Goal: Task Accomplishment & Management: Manage account settings

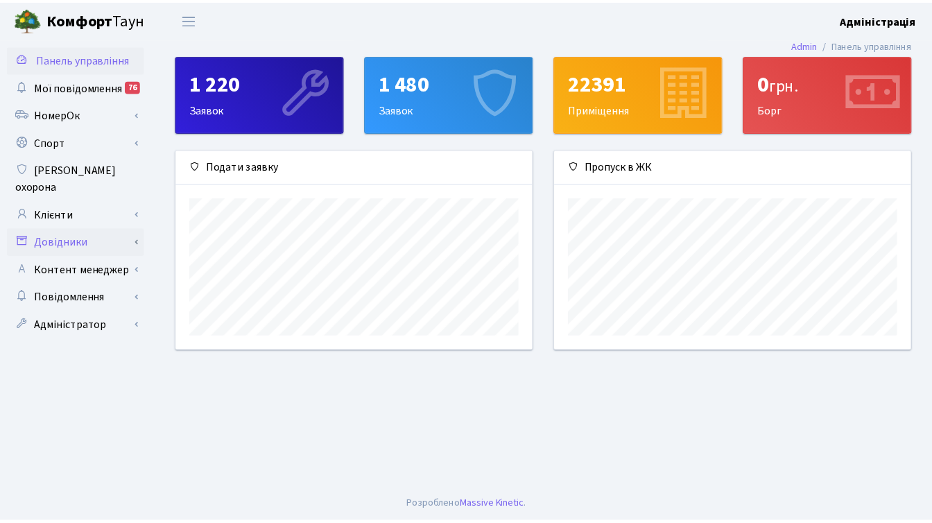
scroll to position [200, 361]
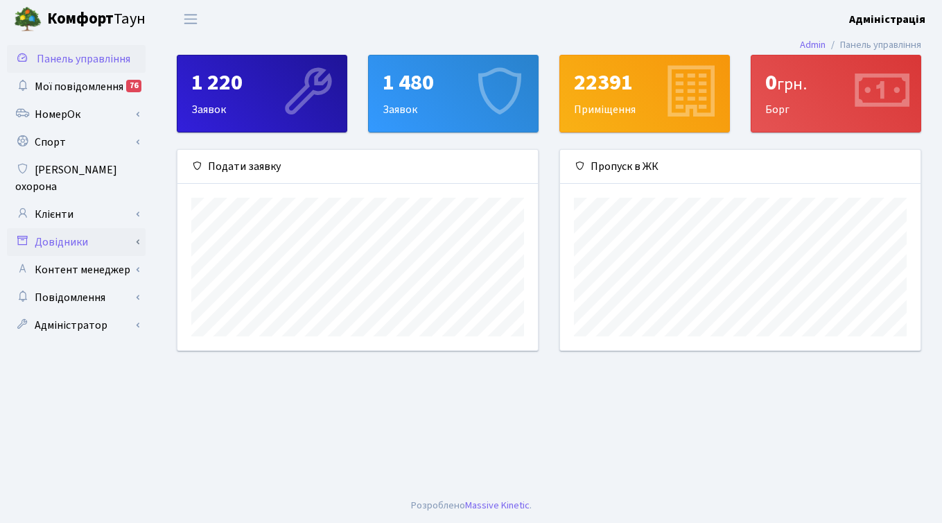
click at [79, 228] on link "Довідники" at bounding box center [76, 242] width 139 height 28
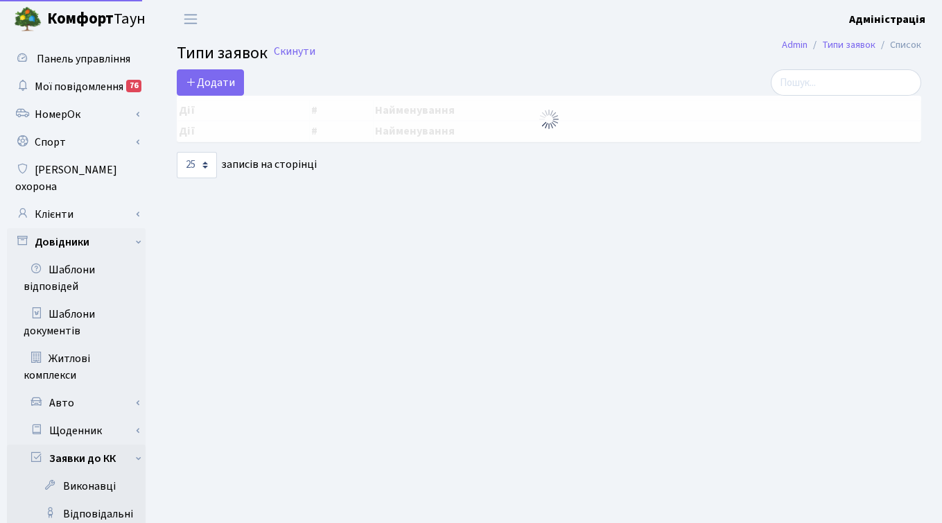
select select "25"
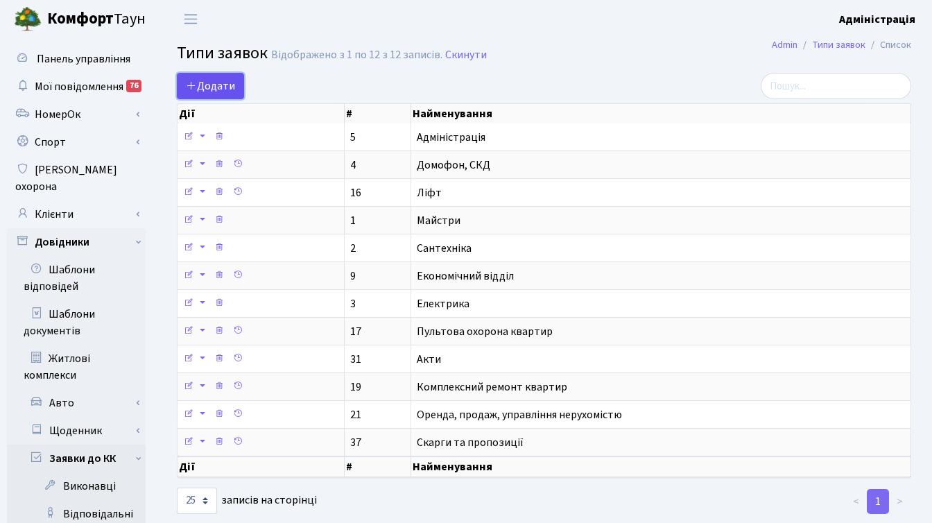
click at [214, 82] on span "Додати" at bounding box center [210, 85] width 49 height 15
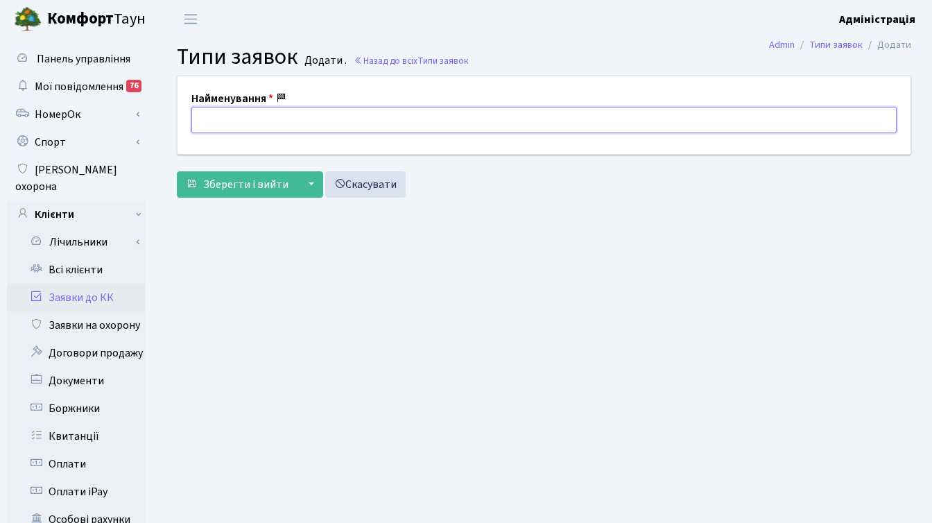
click at [248, 120] on input "text" at bounding box center [543, 120] width 705 height 26
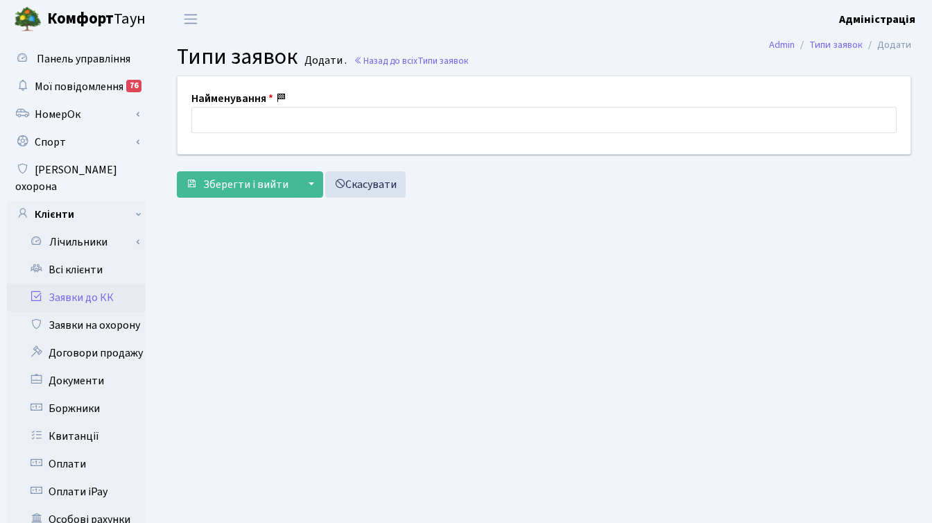
click at [444, 68] on h2 "Типи заявок Додати . Назад до всіх Типи заявок" at bounding box center [544, 57] width 734 height 26
click at [449, 54] on span "Типи заявок" at bounding box center [442, 60] width 51 height 13
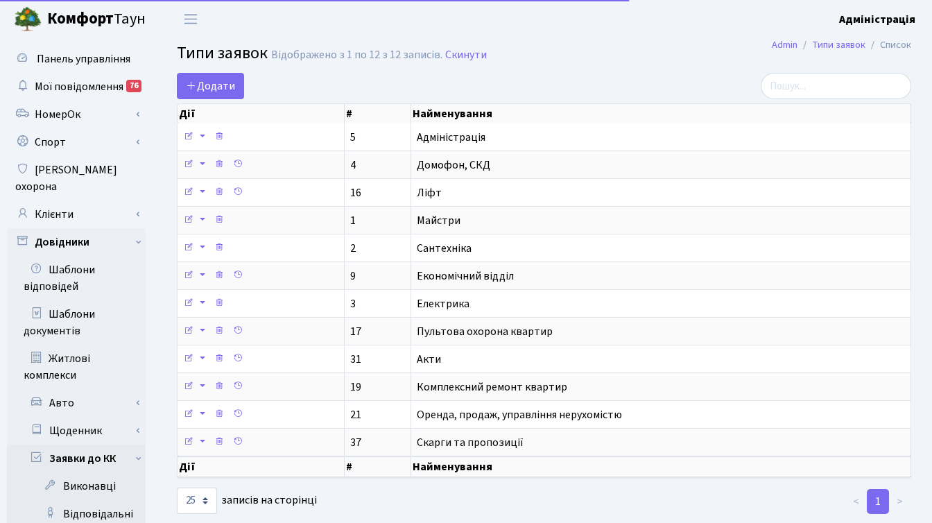
select select "25"
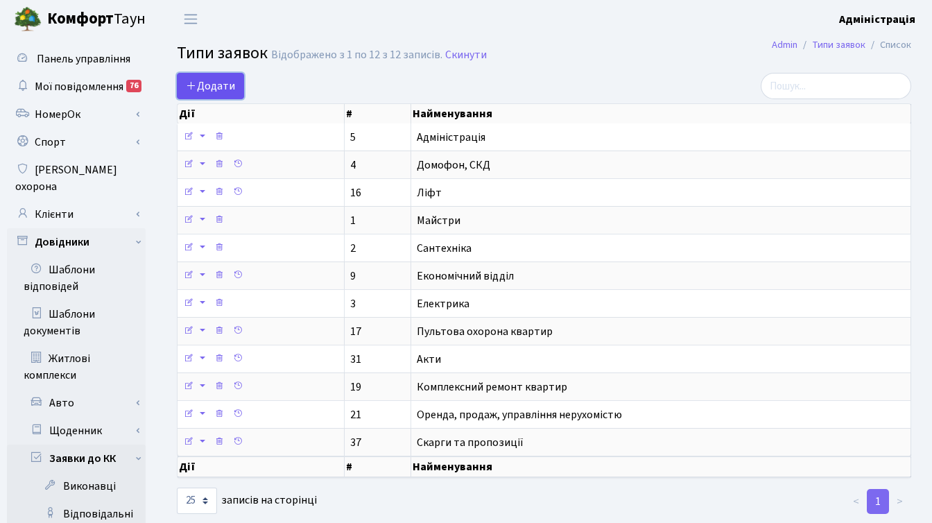
click at [232, 84] on span "Додати" at bounding box center [210, 85] width 49 height 15
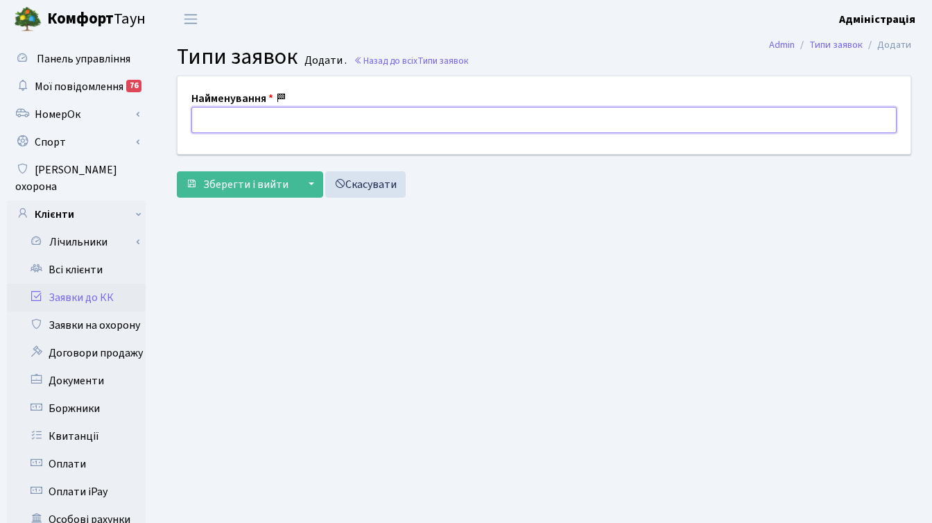
click at [227, 119] on input "text" at bounding box center [543, 120] width 705 height 26
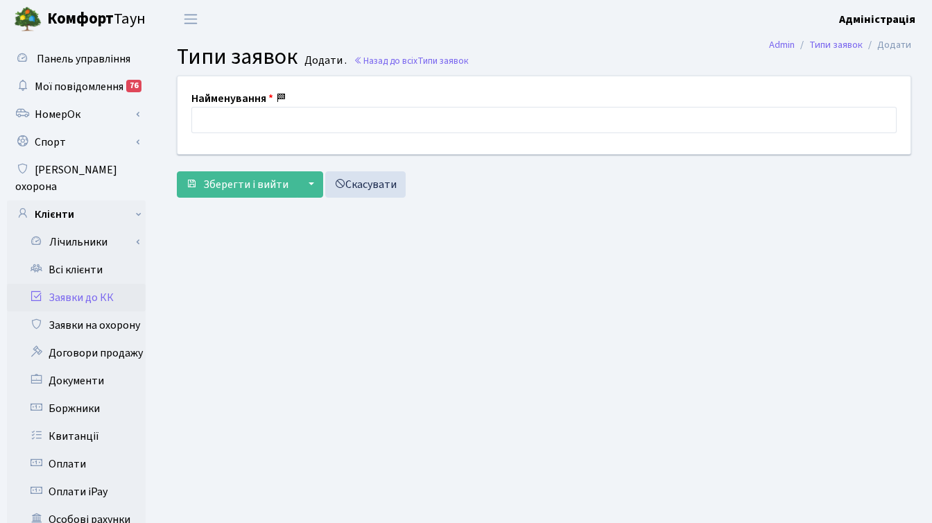
click at [480, 55] on h2 "Типи заявок Додати . Назад до всіх Типи заявок" at bounding box center [544, 57] width 734 height 26
click at [447, 54] on span "Типи заявок" at bounding box center [442, 60] width 51 height 13
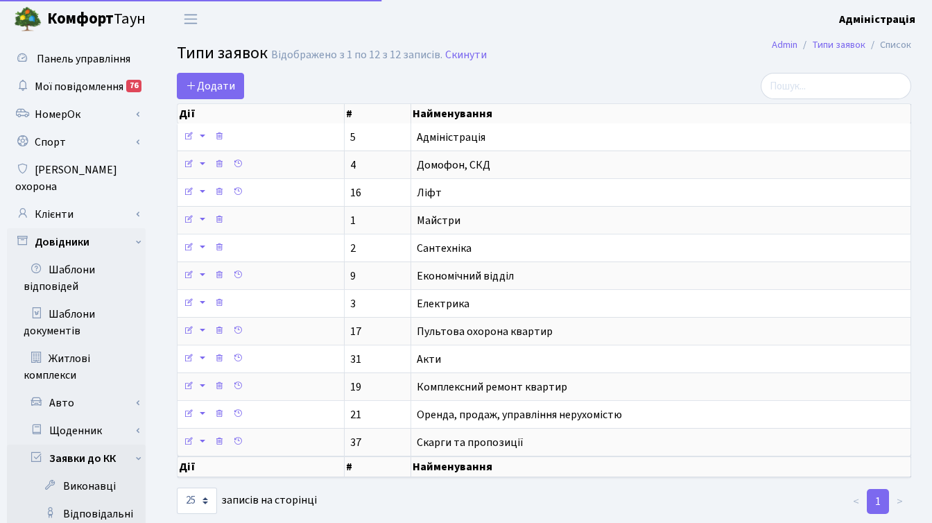
select select "25"
click at [218, 89] on span "Додати" at bounding box center [210, 85] width 49 height 15
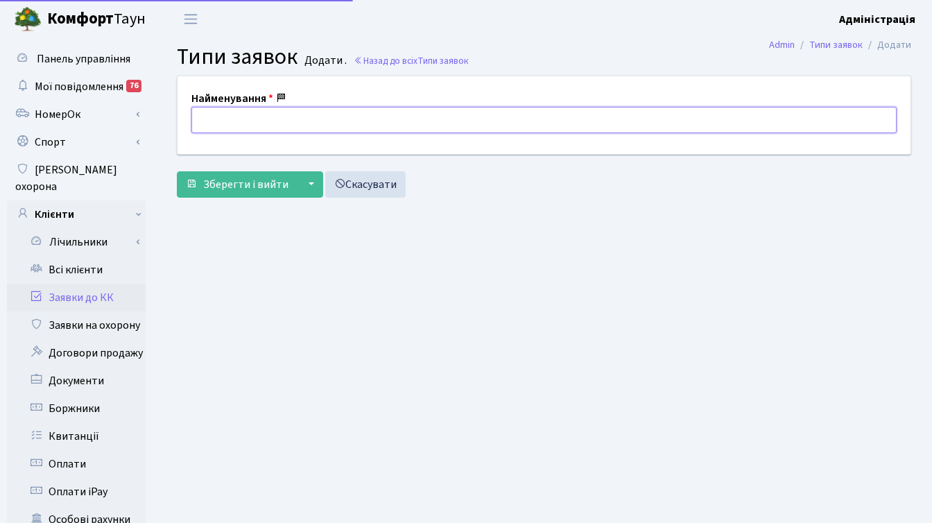
click at [268, 123] on input "text" at bounding box center [543, 120] width 705 height 26
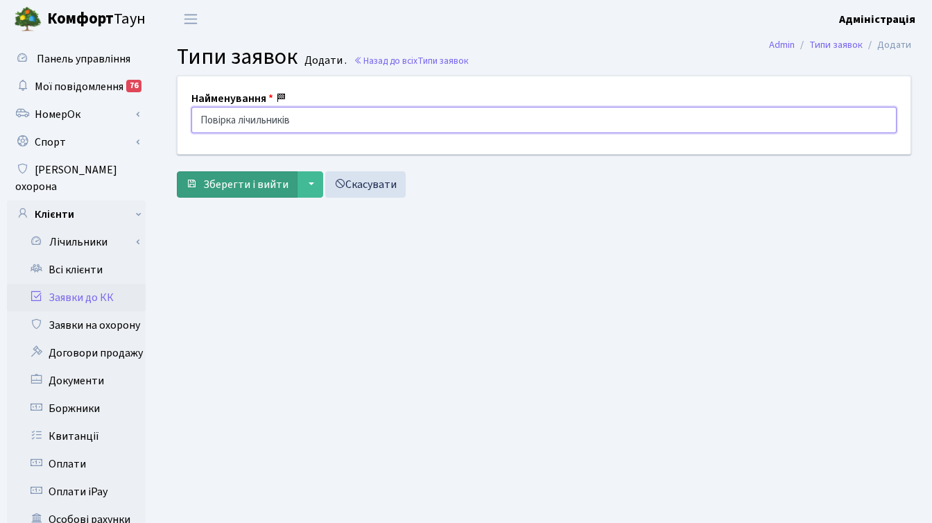
type input "Повірка лічильників"
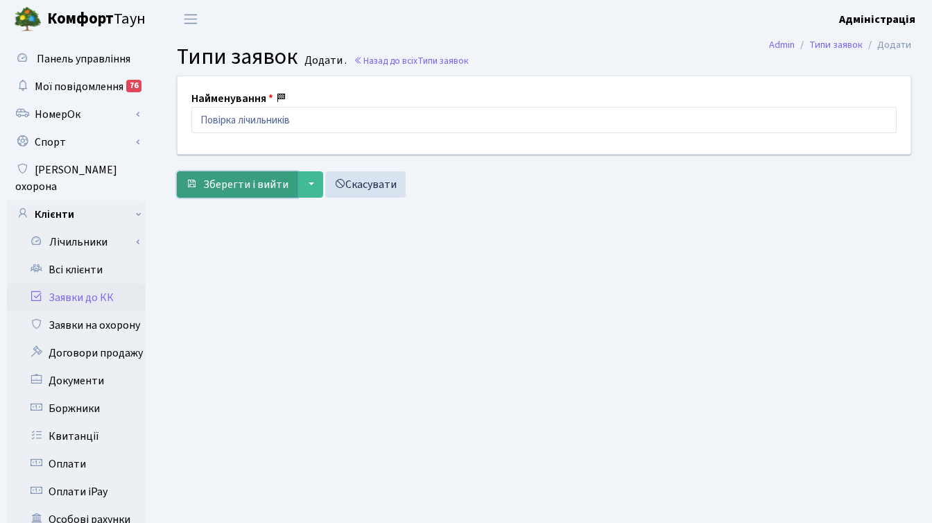
click at [229, 184] on span "Зберегти і вийти" at bounding box center [245, 184] width 85 height 15
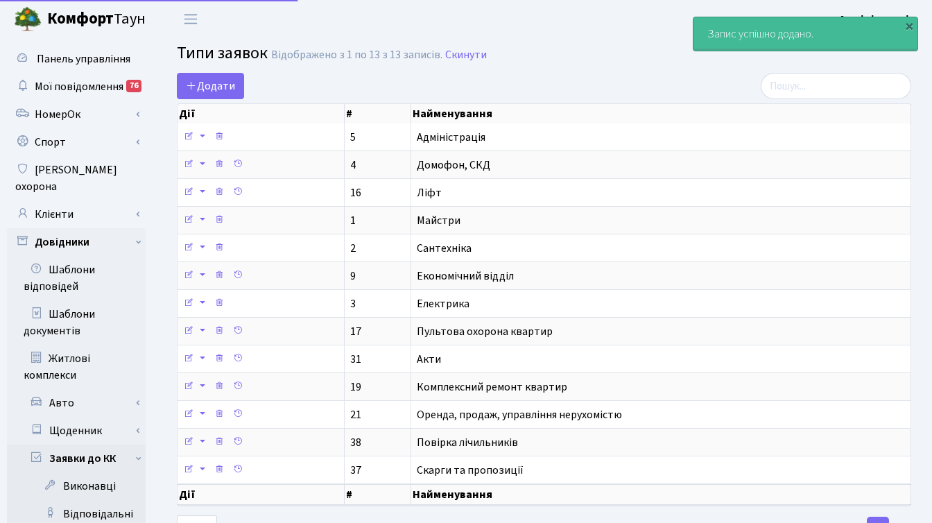
select select "25"
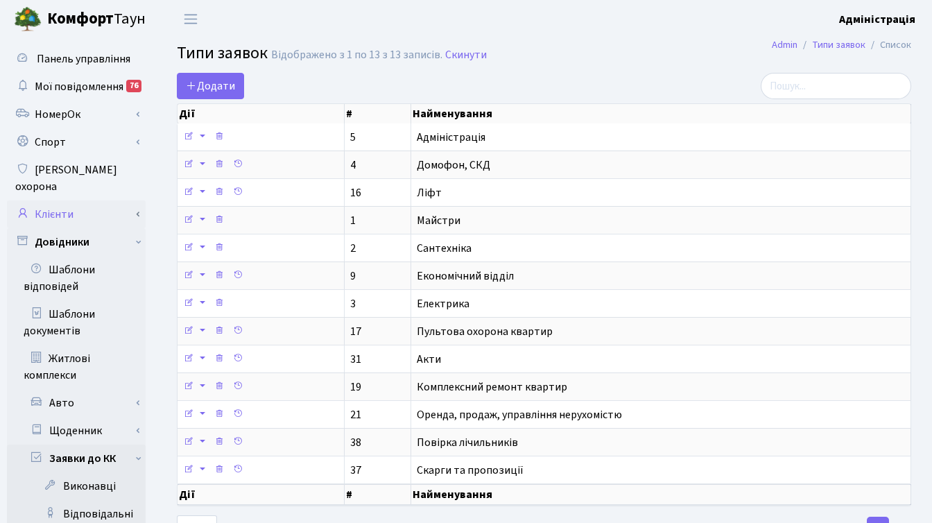
click at [71, 200] on link "Клієнти" at bounding box center [76, 214] width 139 height 28
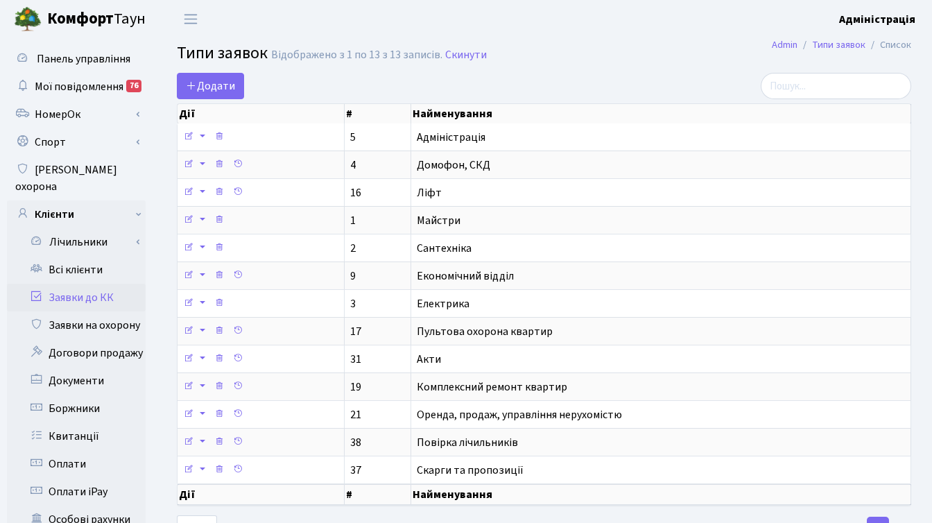
click at [98, 284] on link "Заявки до КК" at bounding box center [76, 298] width 139 height 28
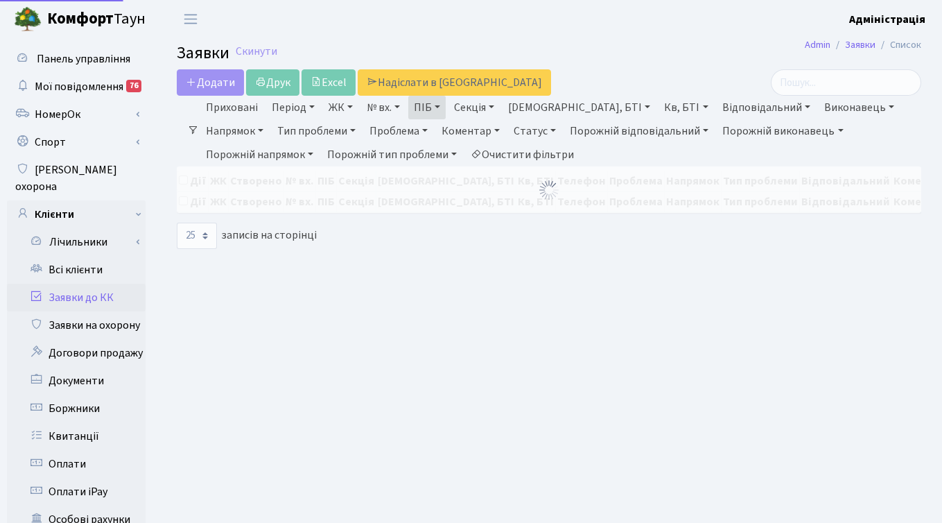
select select "25"
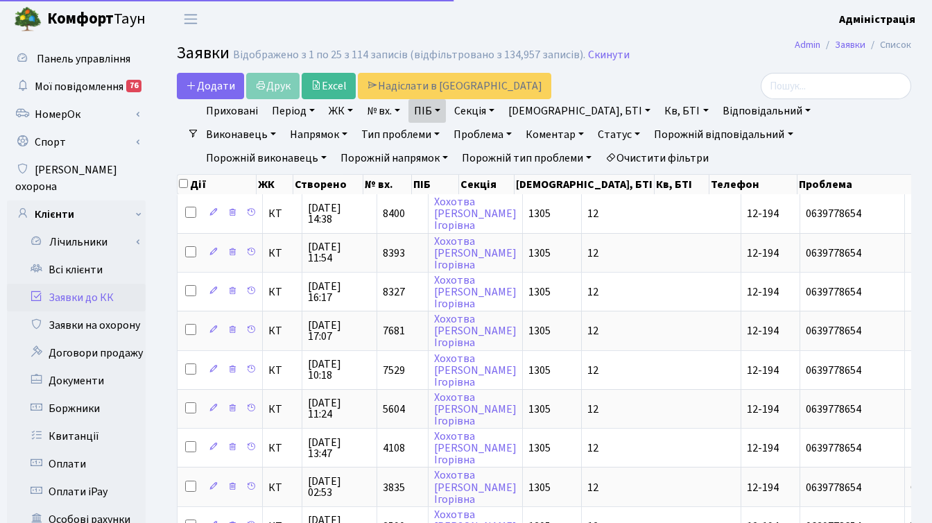
click at [600, 155] on link "Очистити фільтри" at bounding box center [657, 158] width 114 height 24
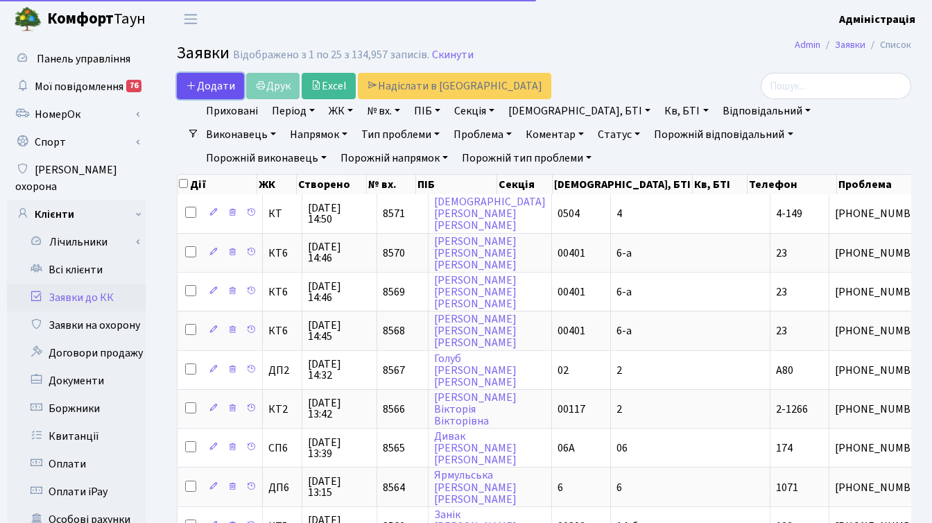
click at [217, 83] on span "Додати" at bounding box center [210, 85] width 49 height 15
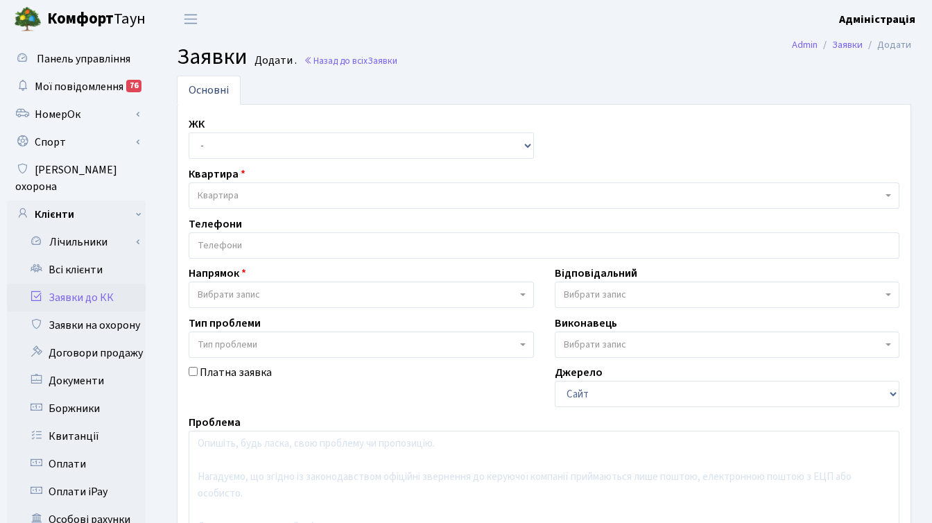
click at [282, 343] on span "Тип проблеми" at bounding box center [357, 345] width 319 height 14
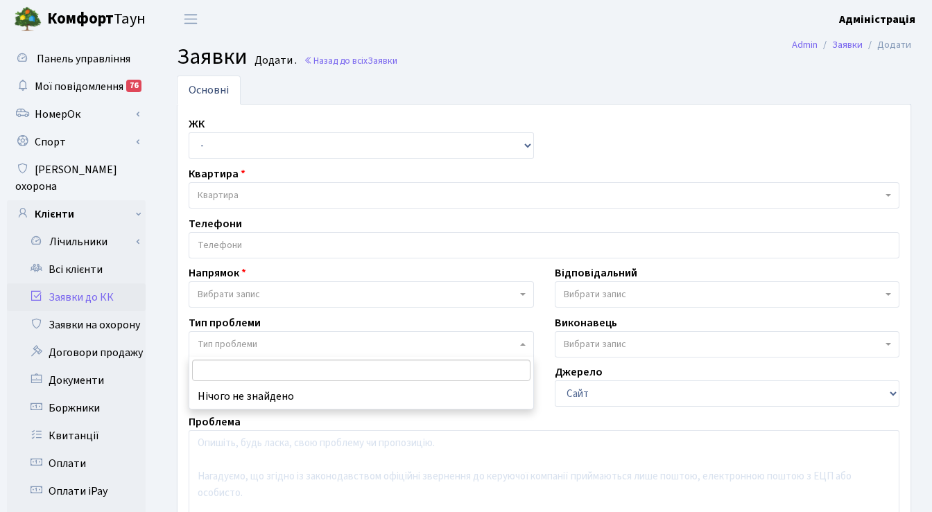
click at [282, 343] on span "Тип проблеми" at bounding box center [357, 345] width 319 height 14
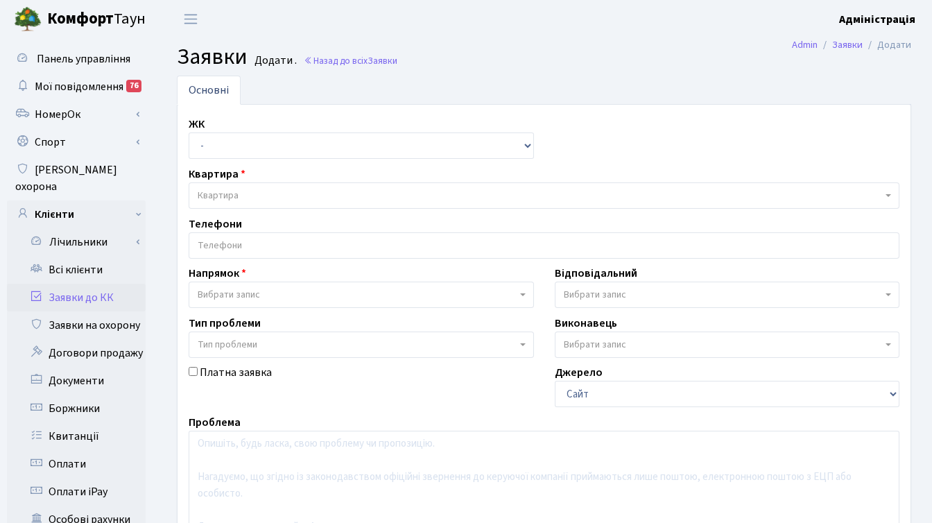
click at [259, 290] on span "Вибрати запис" at bounding box center [229, 295] width 62 height 14
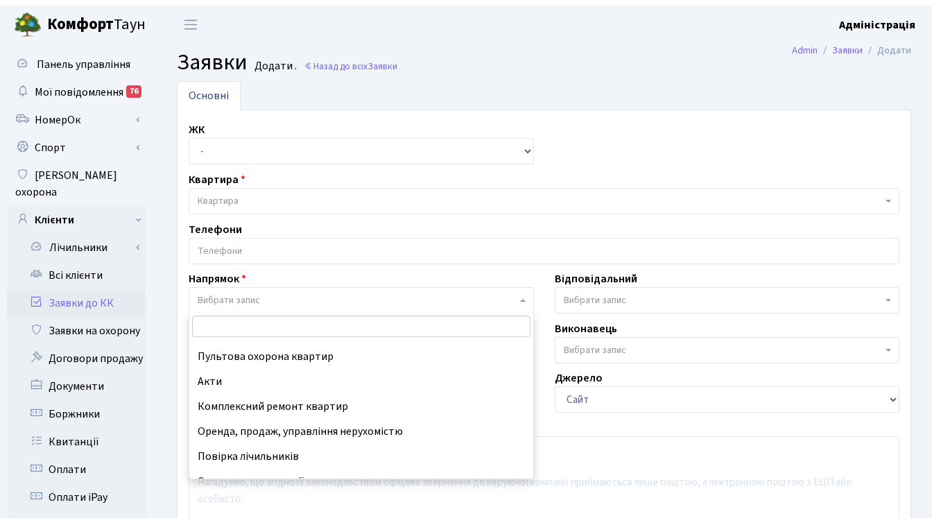
scroll to position [186, 0]
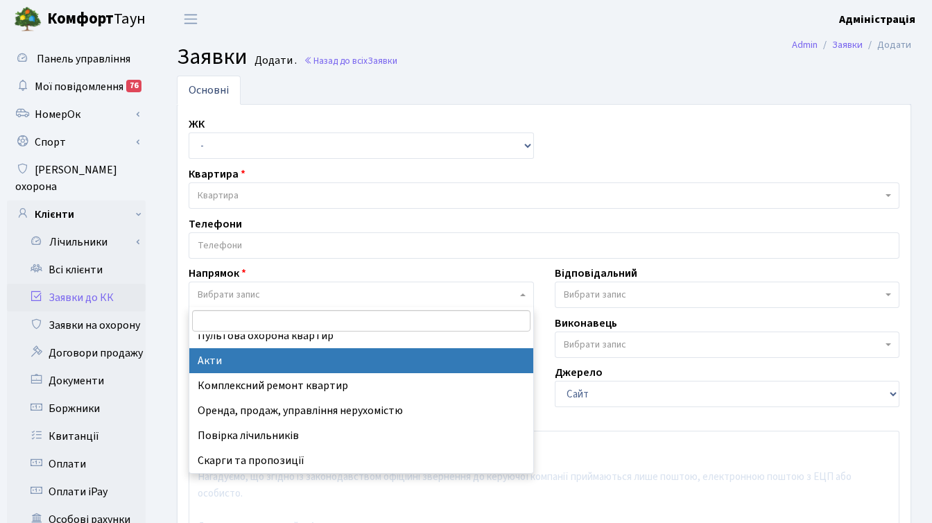
click at [636, 132] on div "ЖК - ТХ, вул. [STREET_ADDRESS] Регенераторна, 4 КТ2, просп. [STREET_ADDRESS] [S…" at bounding box center [543, 392] width 731 height 553
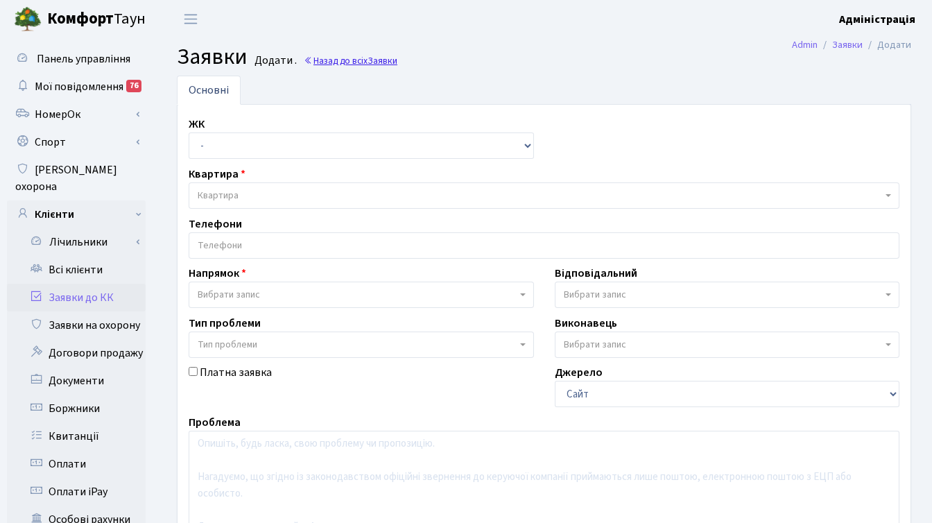
click at [345, 64] on link "Назад до всіх Заявки" at bounding box center [351, 60] width 94 height 13
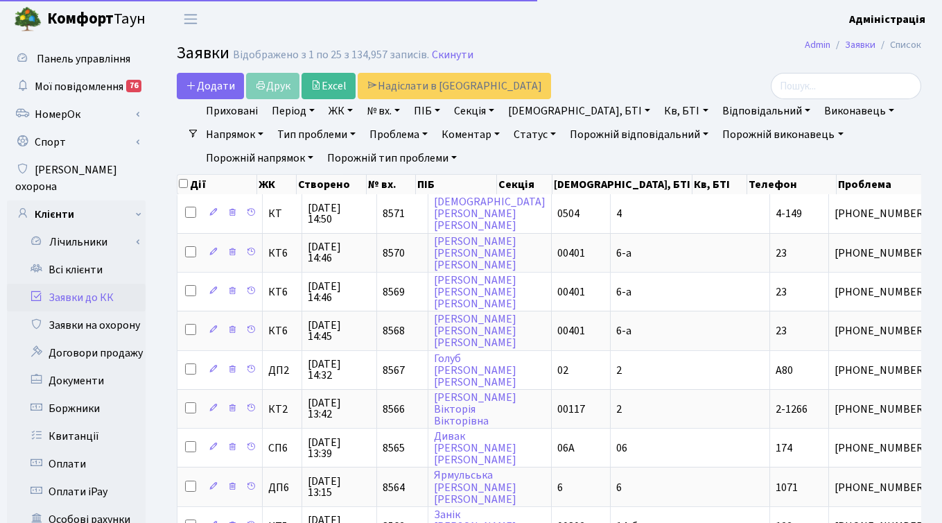
select select
select select "25"
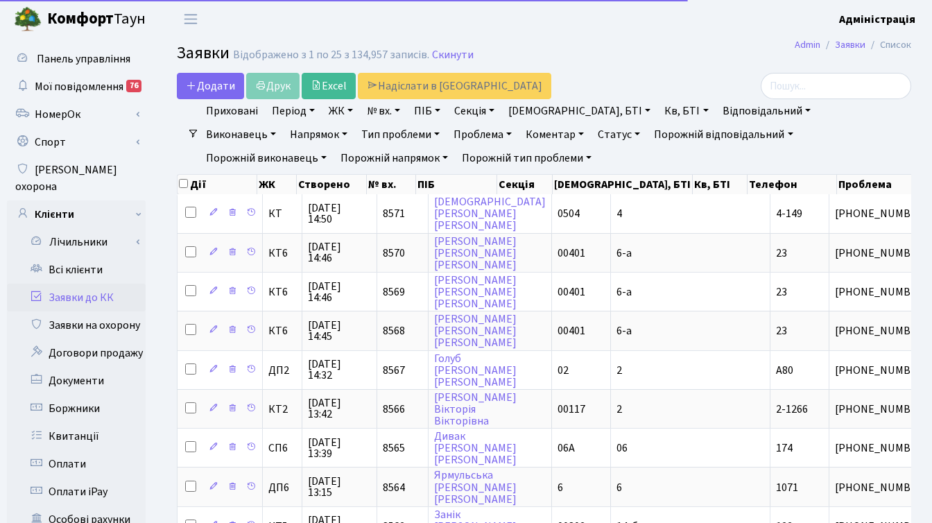
click at [717, 107] on link "Відповідальний" at bounding box center [766, 111] width 99 height 24
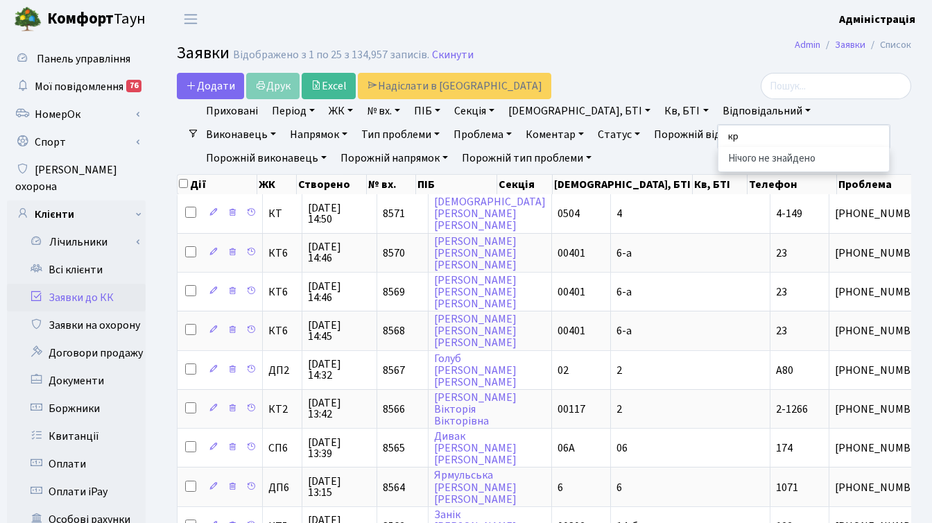
type input "к"
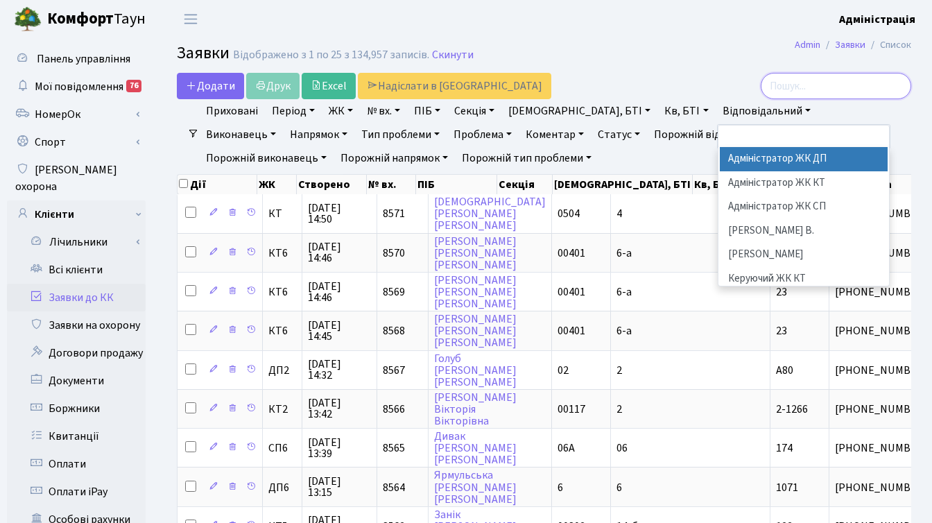
click at [849, 82] on input "search" at bounding box center [836, 86] width 150 height 26
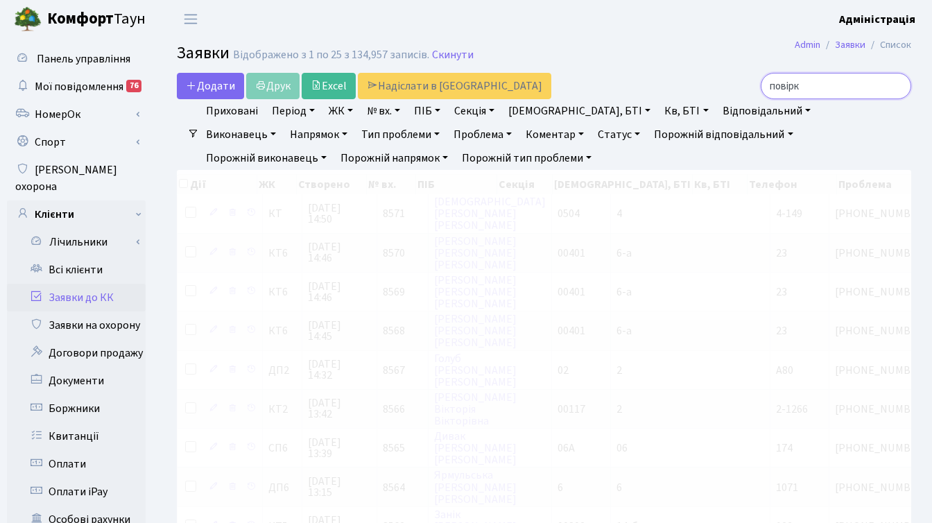
type input "повірк"
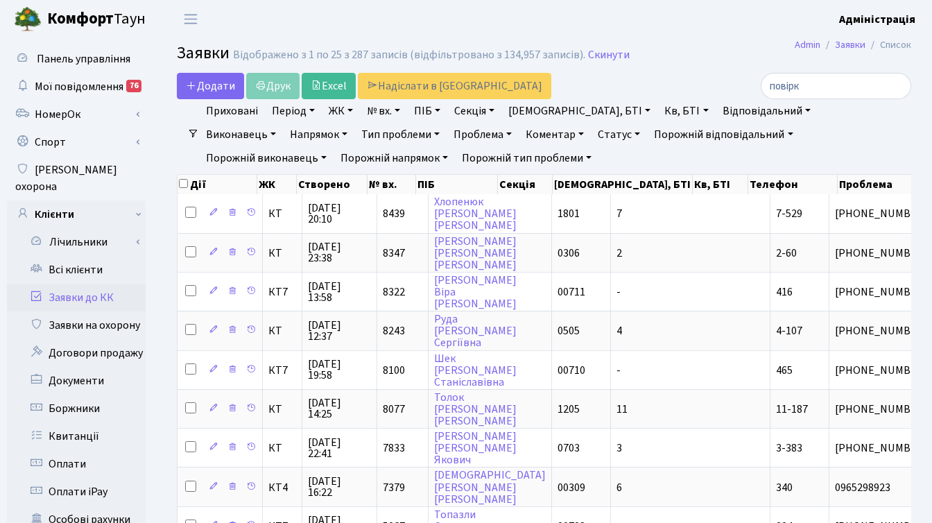
click at [592, 137] on link "Статус" at bounding box center [618, 135] width 53 height 24
click at [593, 214] on link "Не виконано" at bounding box center [648, 218] width 110 height 21
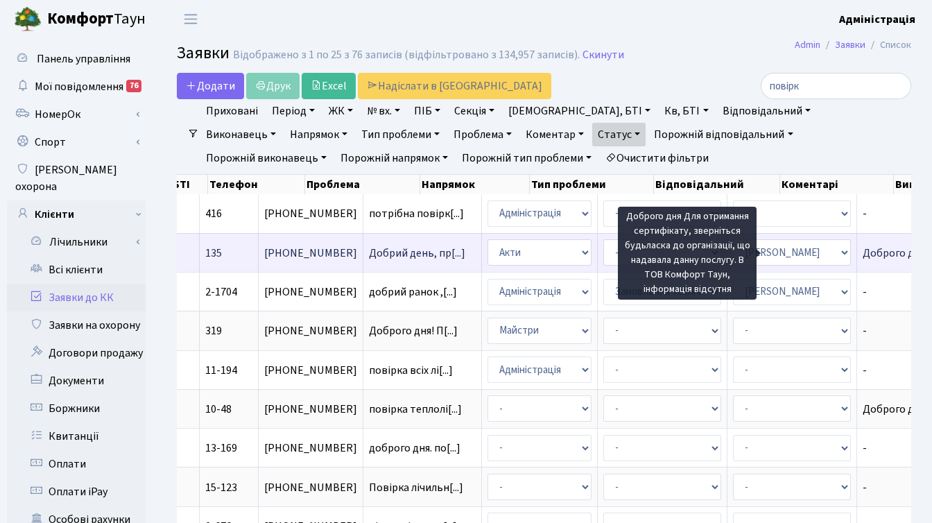
click at [862, 251] on span "Доброго дня Для[...]" at bounding box center [910, 252] width 97 height 15
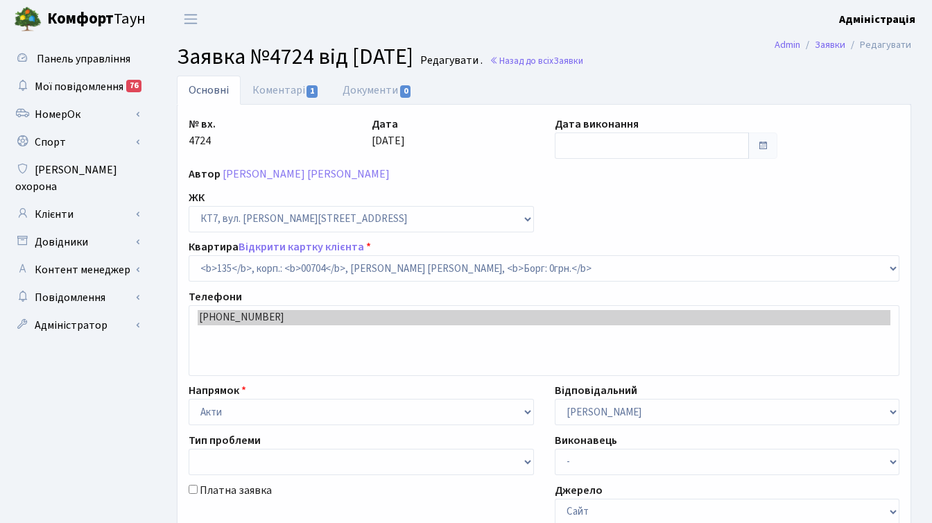
select select "18538"
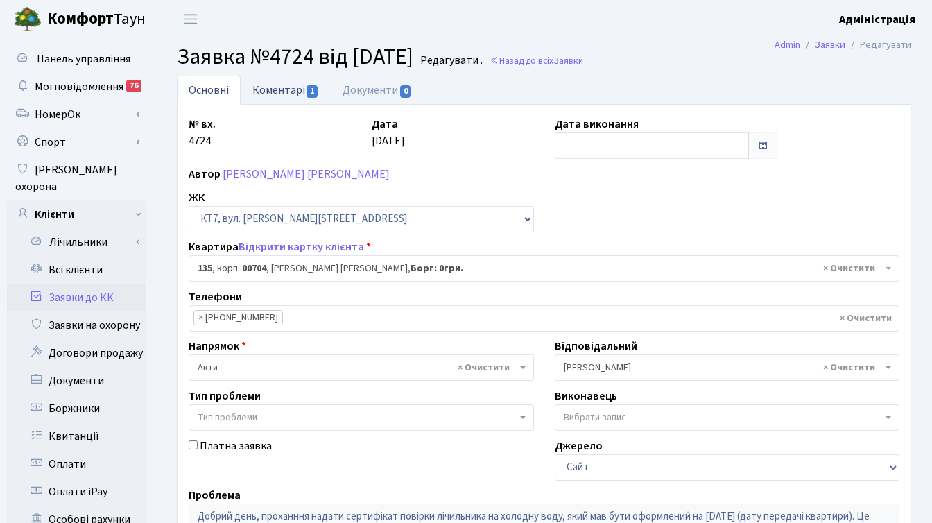
click at [277, 87] on link "Коментарі 1" at bounding box center [286, 90] width 90 height 28
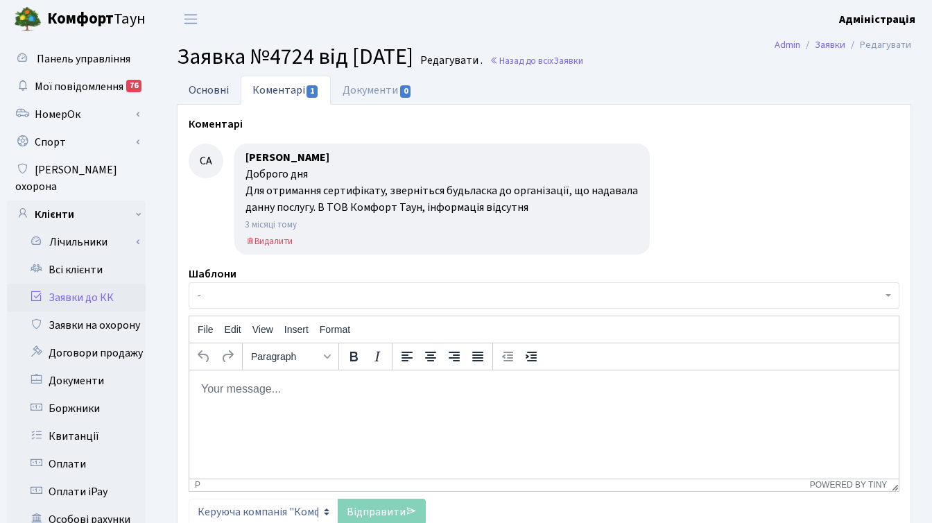
click at [202, 89] on link "Основні" at bounding box center [209, 90] width 64 height 28
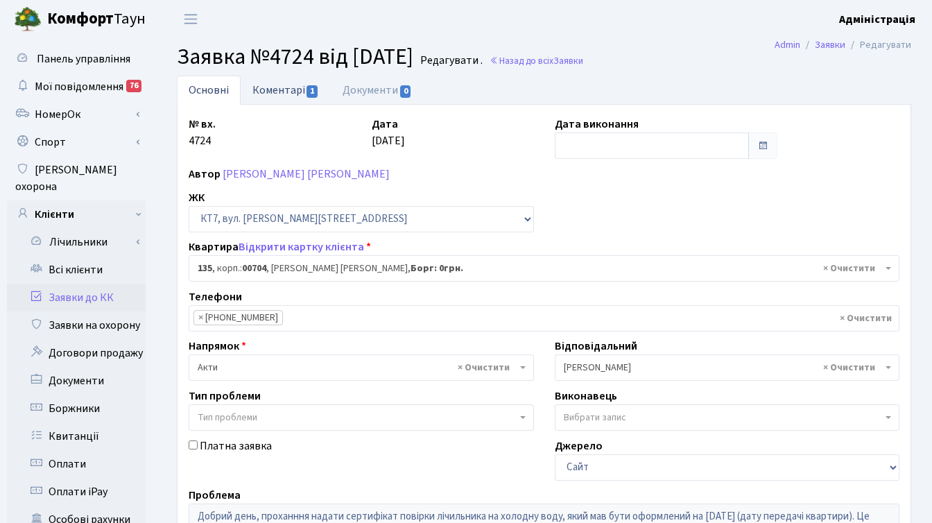
click at [275, 85] on link "Коментарі 1" at bounding box center [286, 90] width 90 height 28
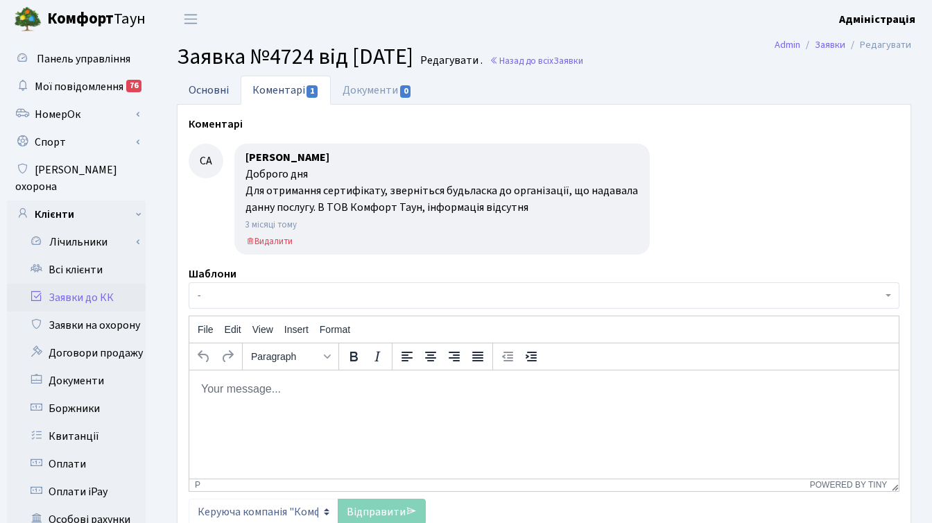
click at [207, 85] on link "Основні" at bounding box center [209, 90] width 64 height 28
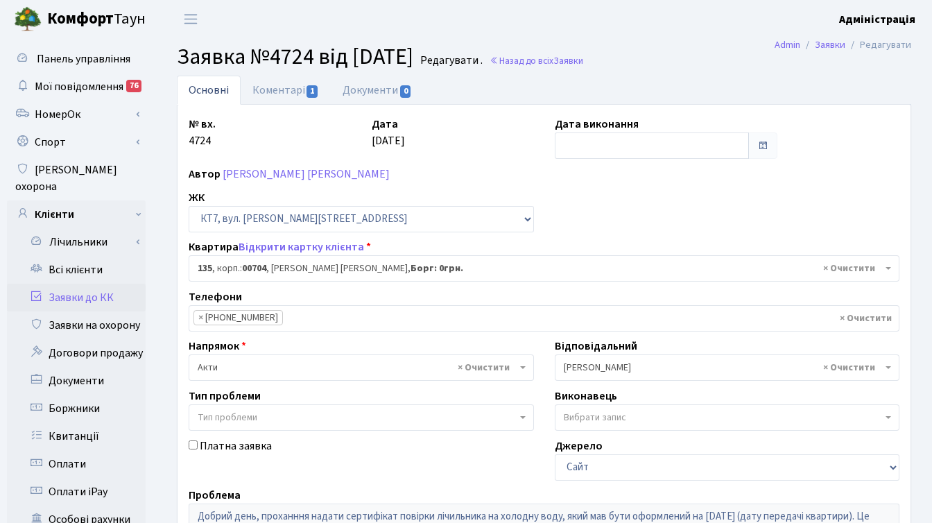
scroll to position [252, 0]
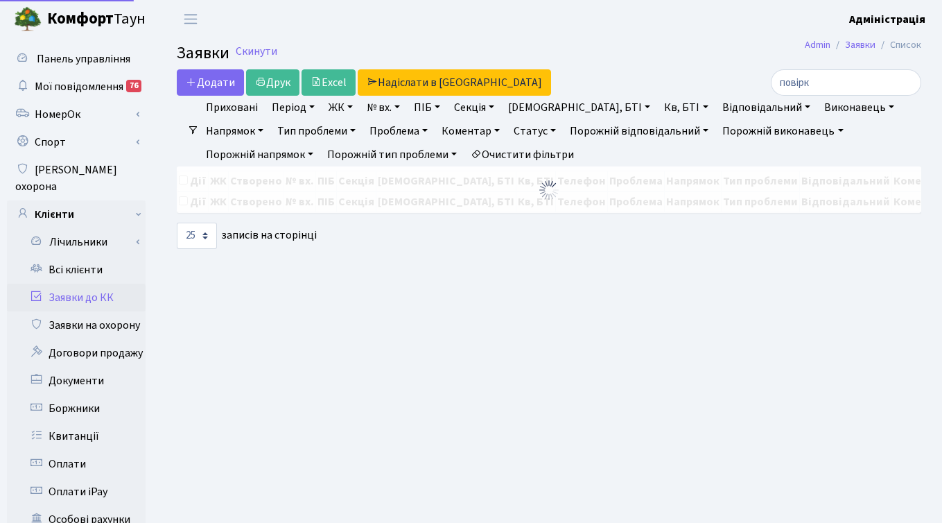
select select "25"
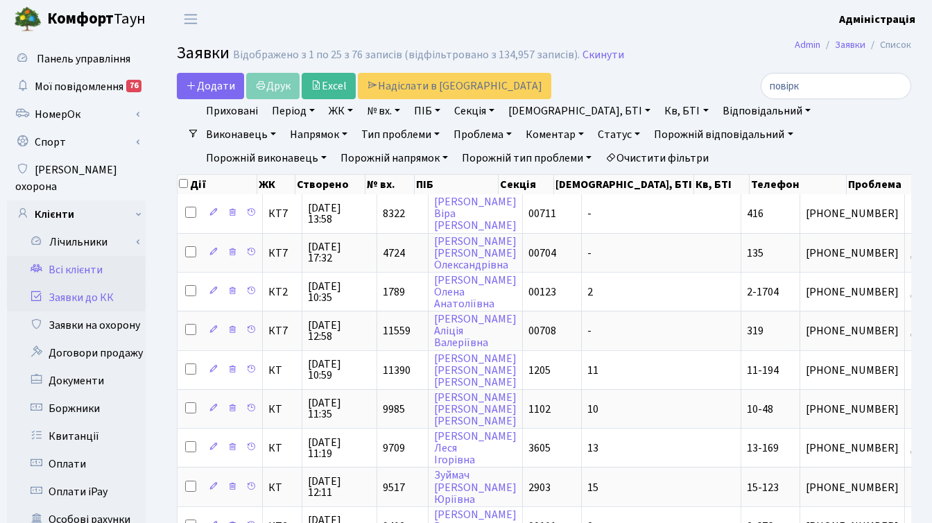
click at [77, 256] on link "Всі клієнти" at bounding box center [76, 270] width 139 height 28
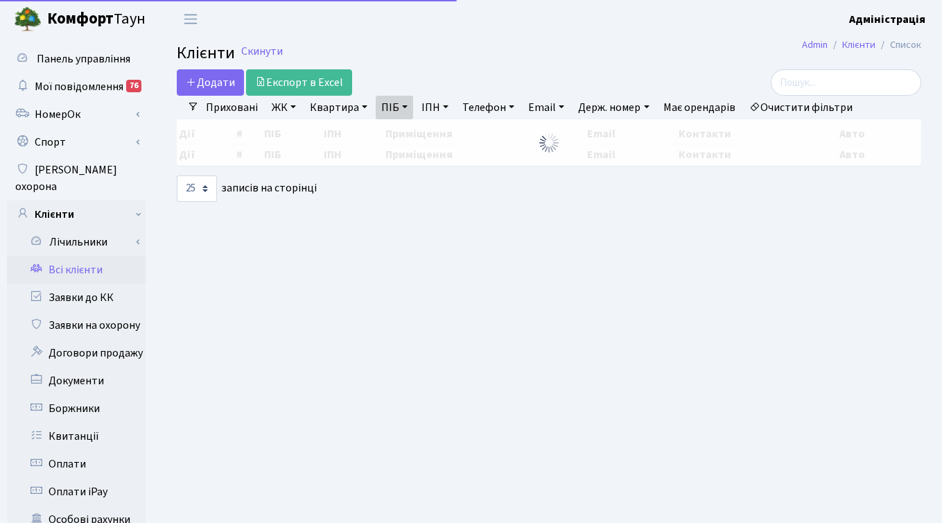
select select "25"
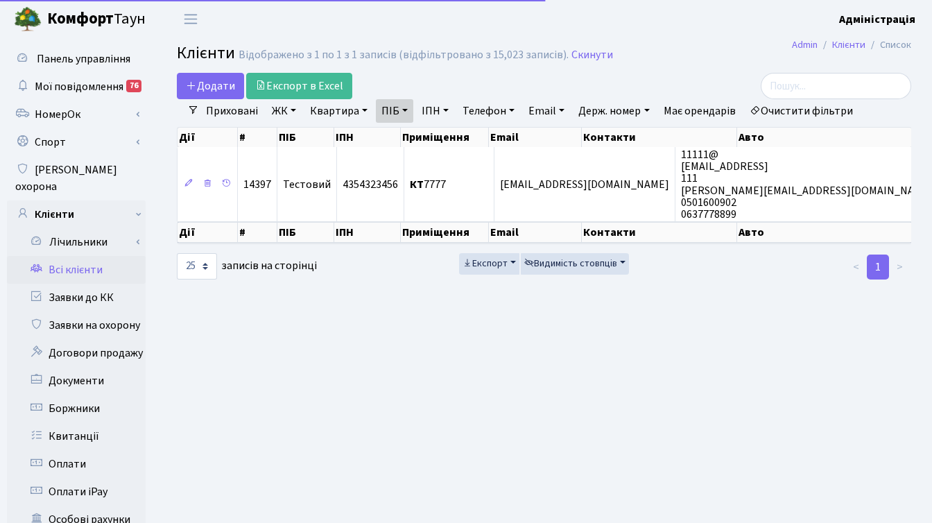
click at [831, 104] on link "Очистити фільтри" at bounding box center [801, 111] width 114 height 24
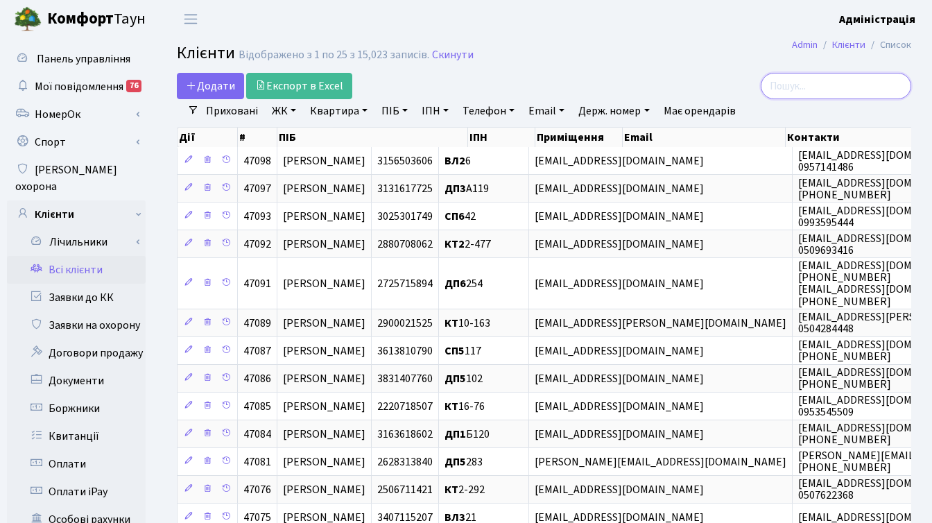
click at [834, 87] on input "search" at bounding box center [836, 86] width 150 height 26
paste input "[EMAIL_ADDRESS][DOMAIN_NAME]"
type input "[EMAIL_ADDRESS][DOMAIN_NAME]"
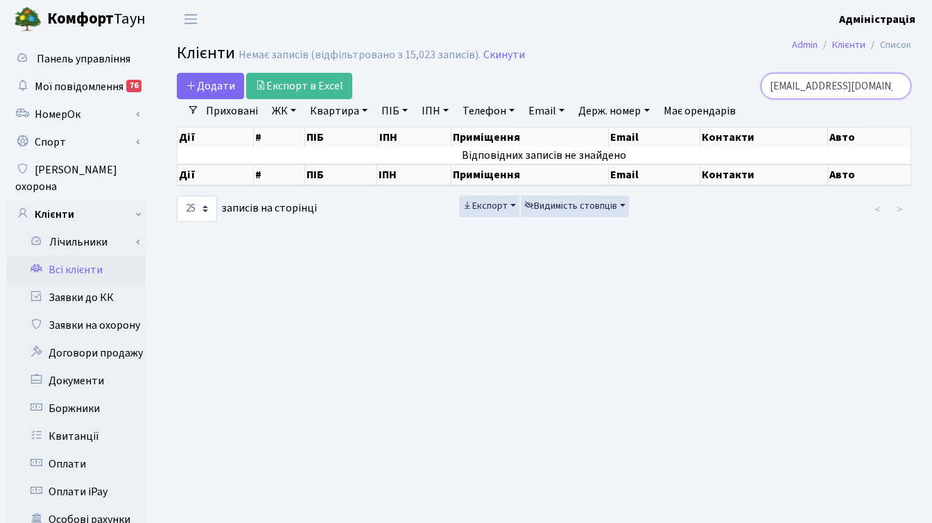
click at [896, 87] on input "[EMAIL_ADDRESS][DOMAIN_NAME]" at bounding box center [836, 86] width 150 height 26
